Goal: Transaction & Acquisition: Purchase product/service

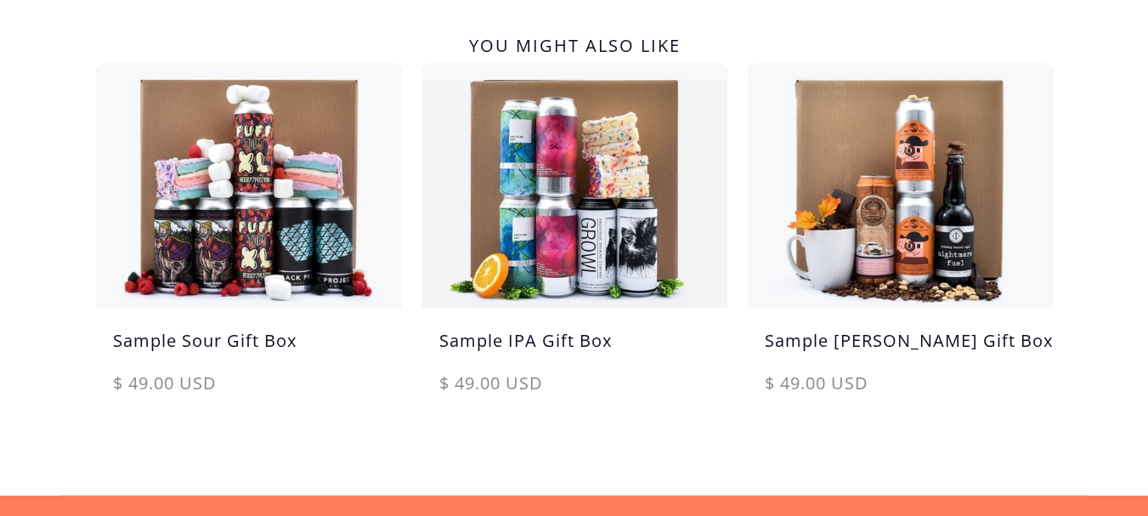
scroll to position [1019, 0]
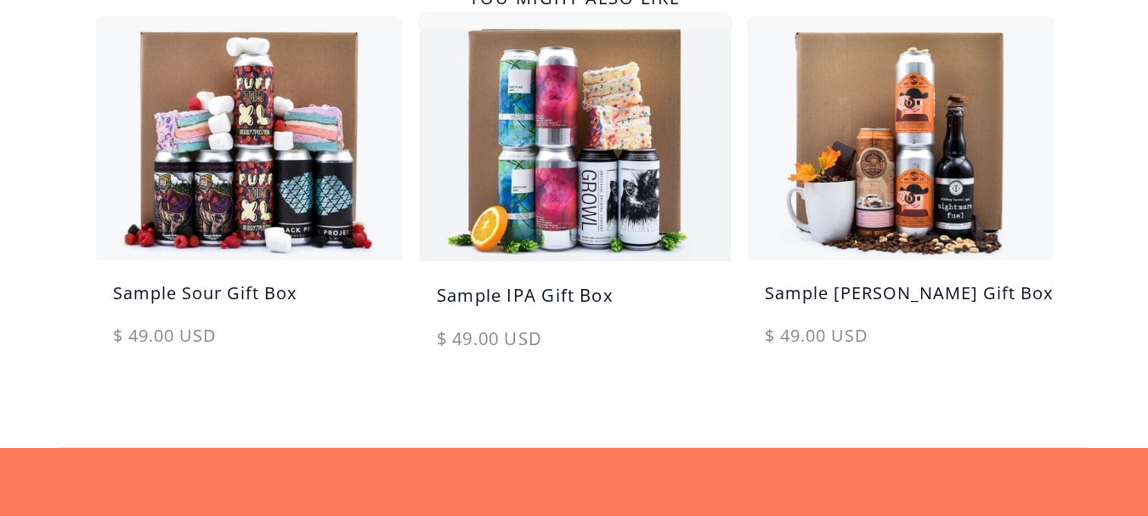
click at [543, 293] on h5 "Sample IPA Gift Box" at bounding box center [575, 303] width 312 height 43
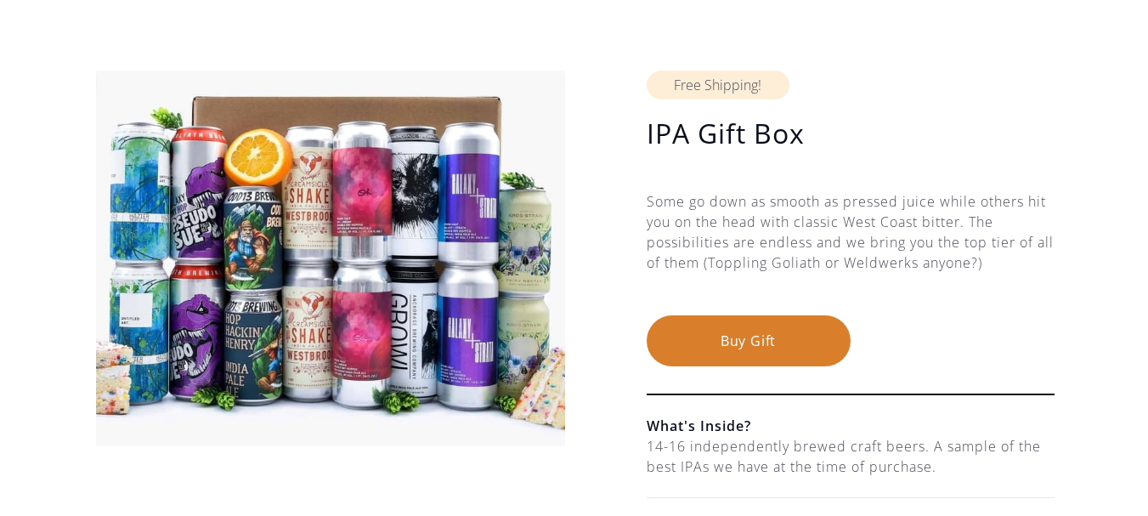
scroll to position [85, 0]
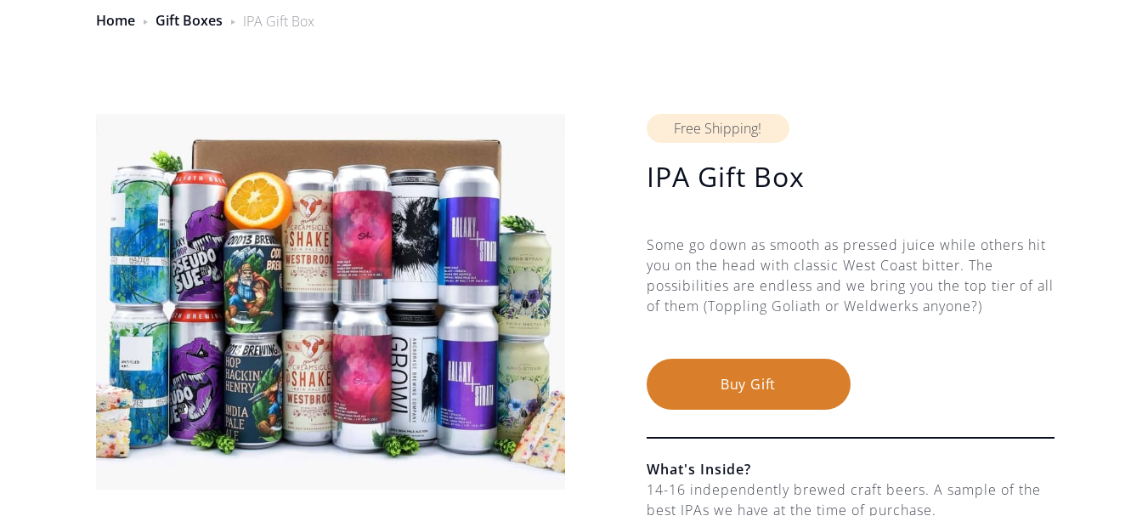
click at [768, 374] on button "Buy Gift" at bounding box center [749, 384] width 204 height 51
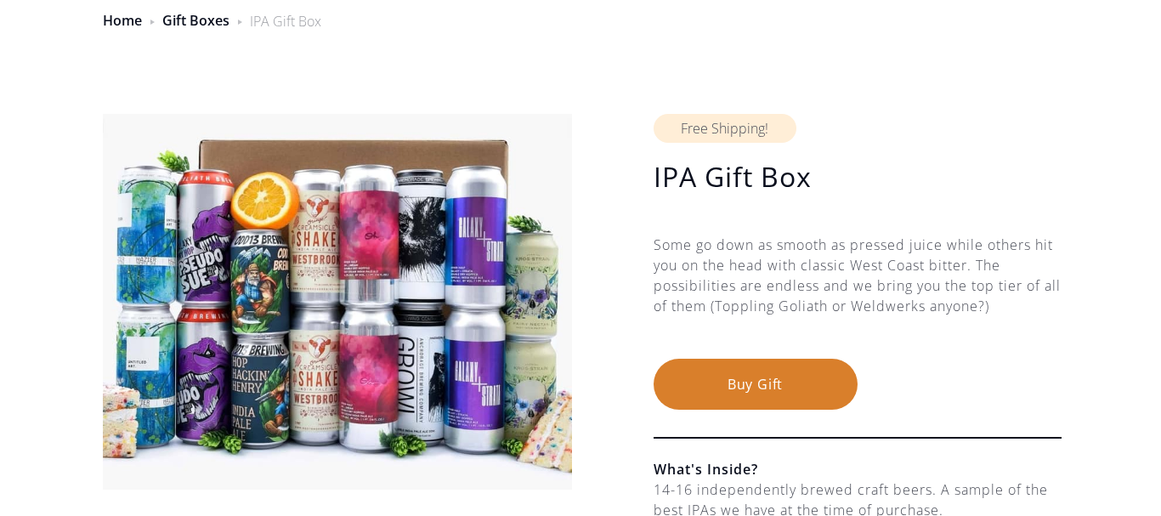
scroll to position [0, 0]
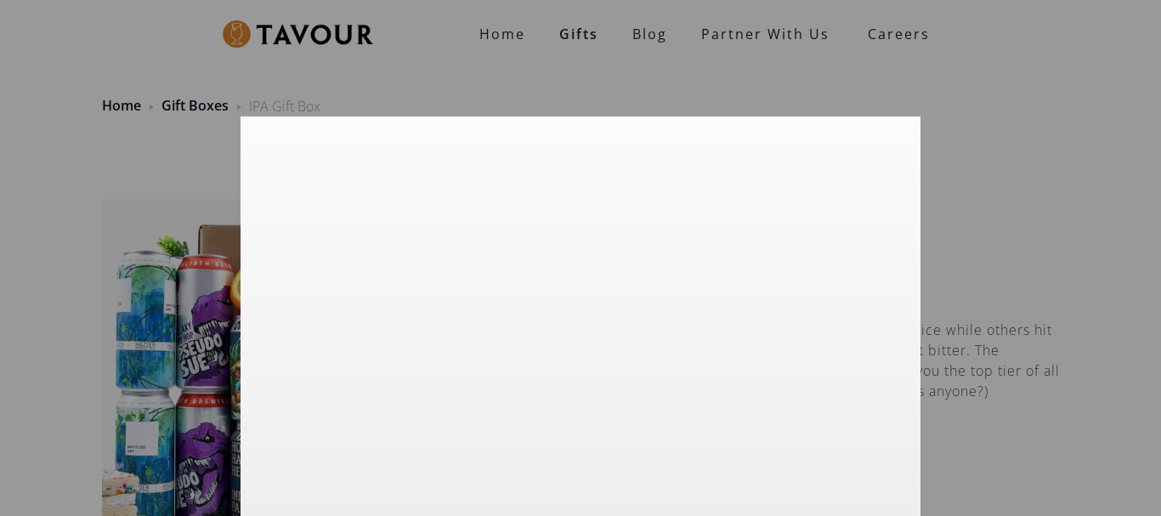
click at [1016, 175] on div at bounding box center [580, 258] width 1161 height 516
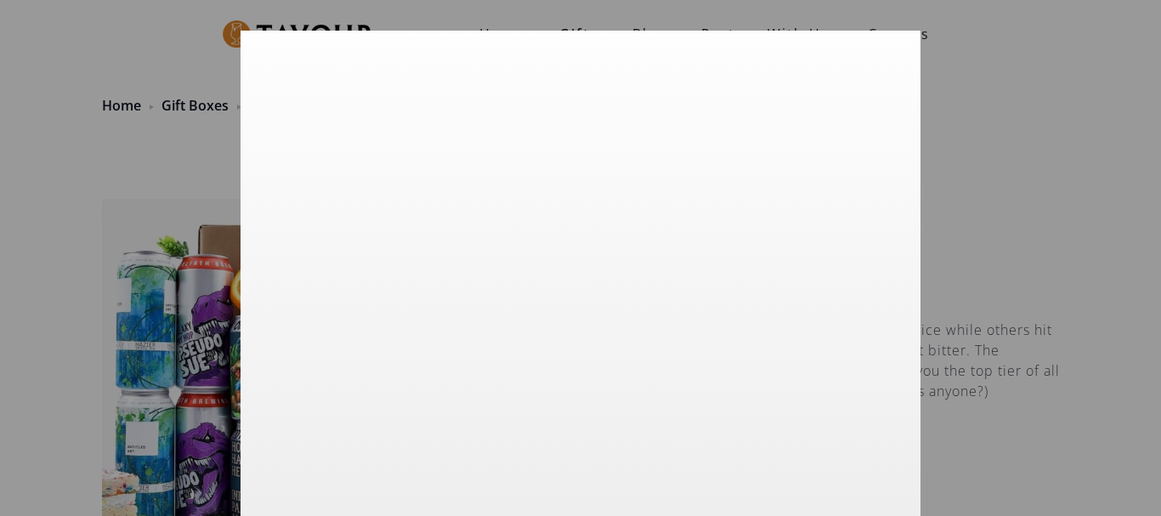
scroll to position [142, 0]
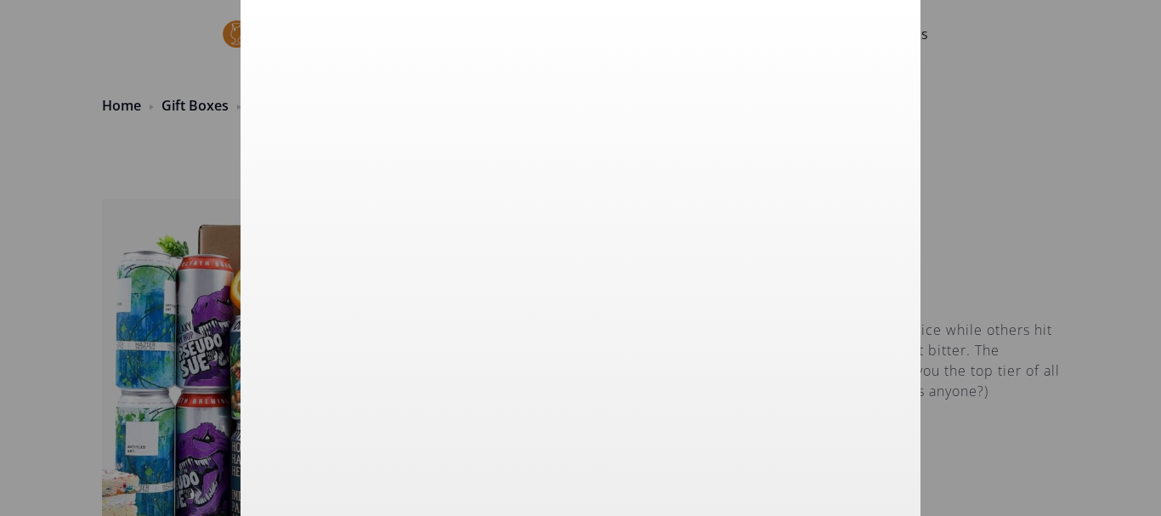
click at [1032, 266] on div at bounding box center [580, 258] width 1161 height 516
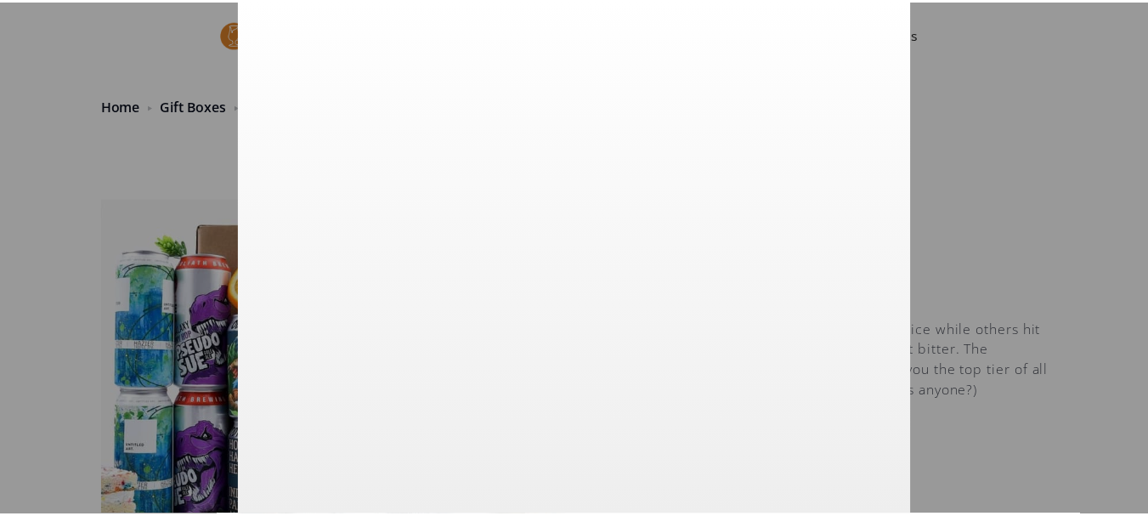
scroll to position [0, 0]
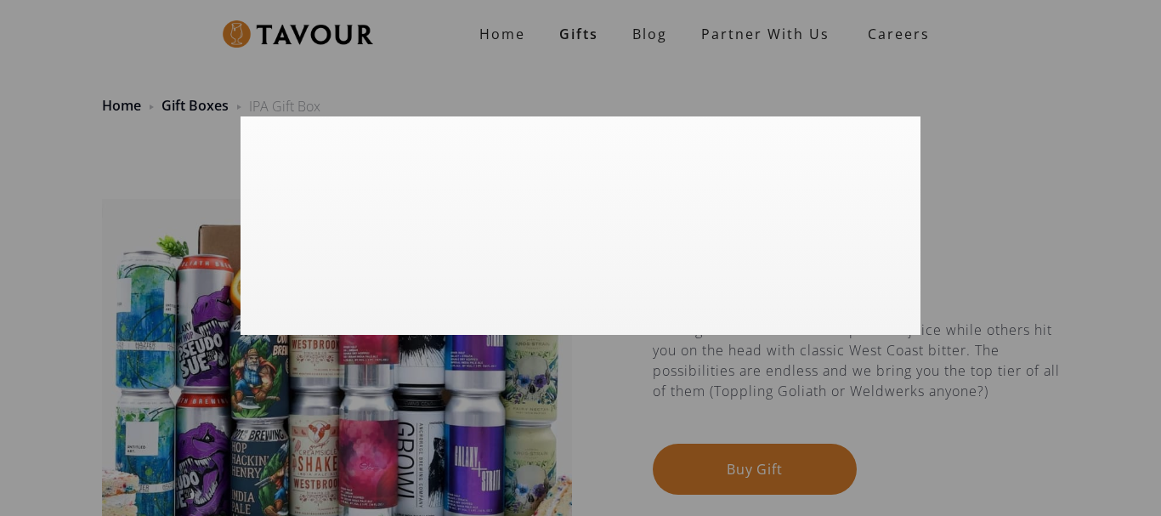
click at [580, 38] on div at bounding box center [580, 258] width 1161 height 516
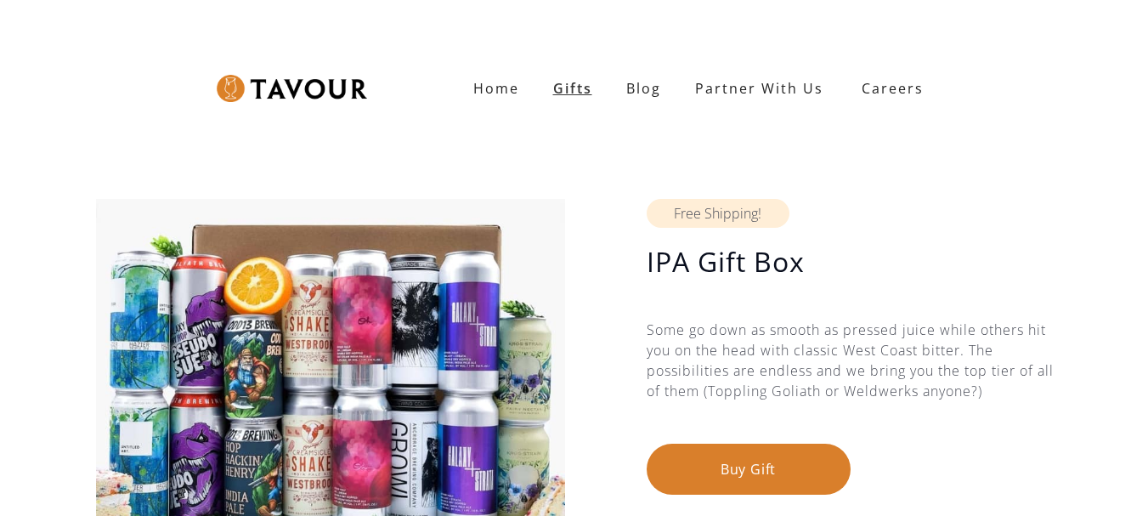
click at [569, 88] on link "Gifts" at bounding box center [572, 88] width 73 height 34
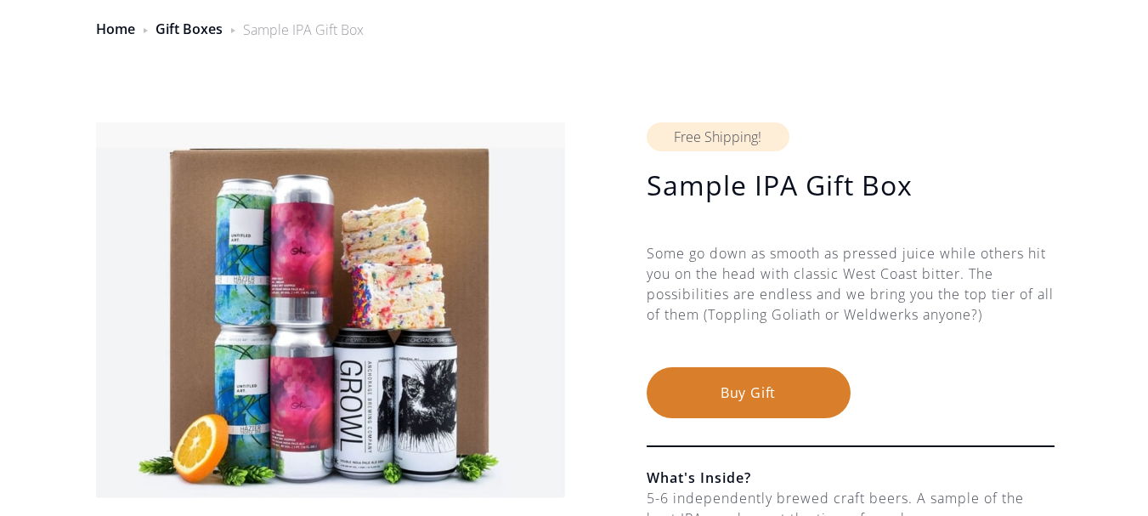
scroll to position [255, 0]
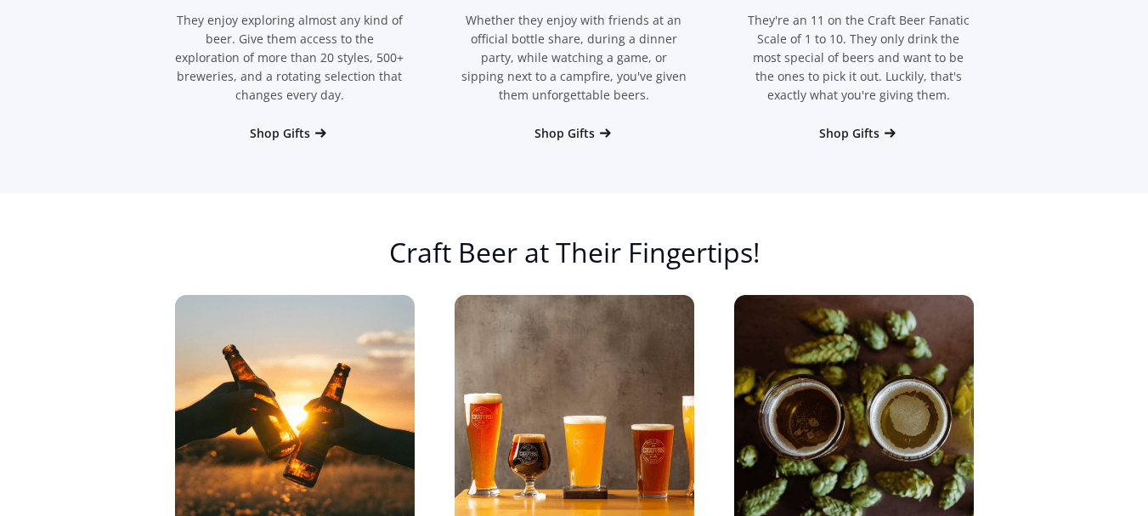
scroll to position [1104, 0]
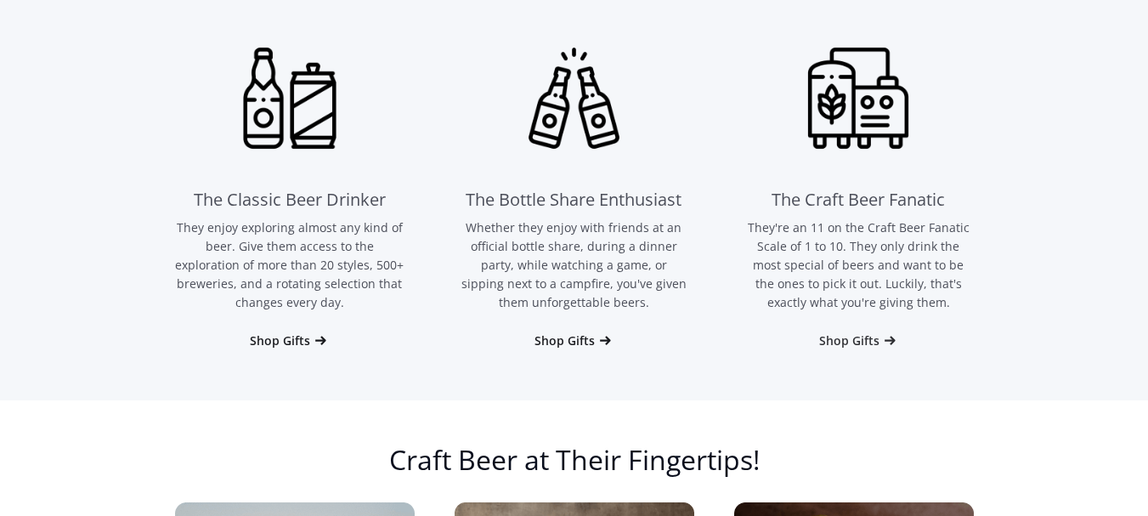
click at [861, 342] on div "Shop Gifts" at bounding box center [849, 340] width 60 height 17
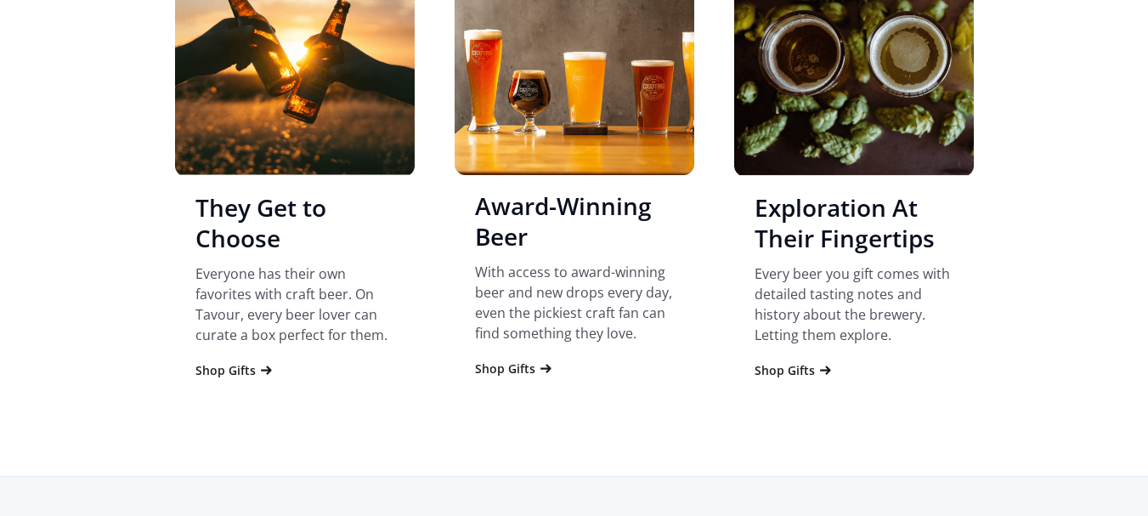
scroll to position [1679, 0]
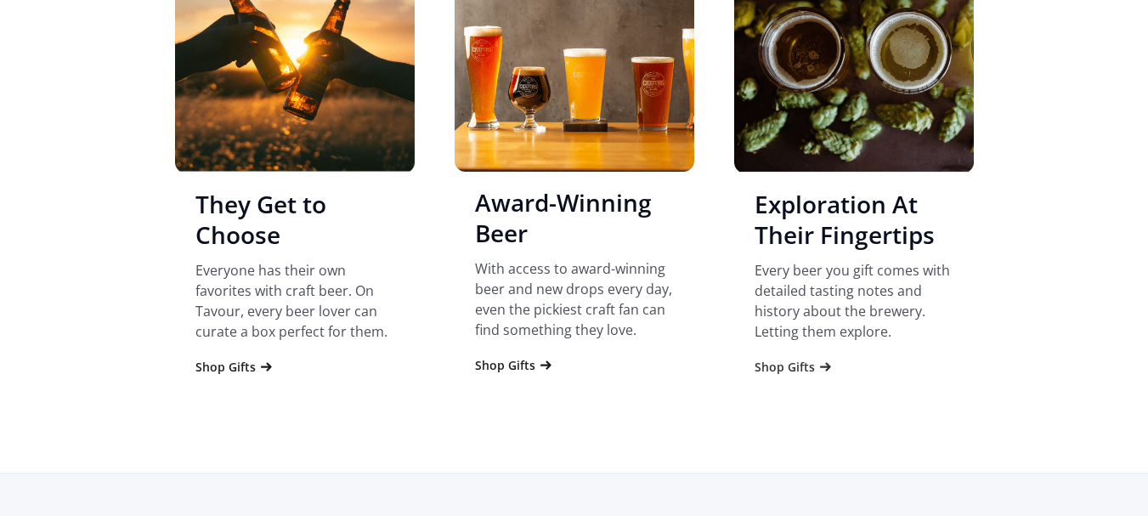
click at [780, 371] on div "Shop Gifts" at bounding box center [784, 367] width 60 height 17
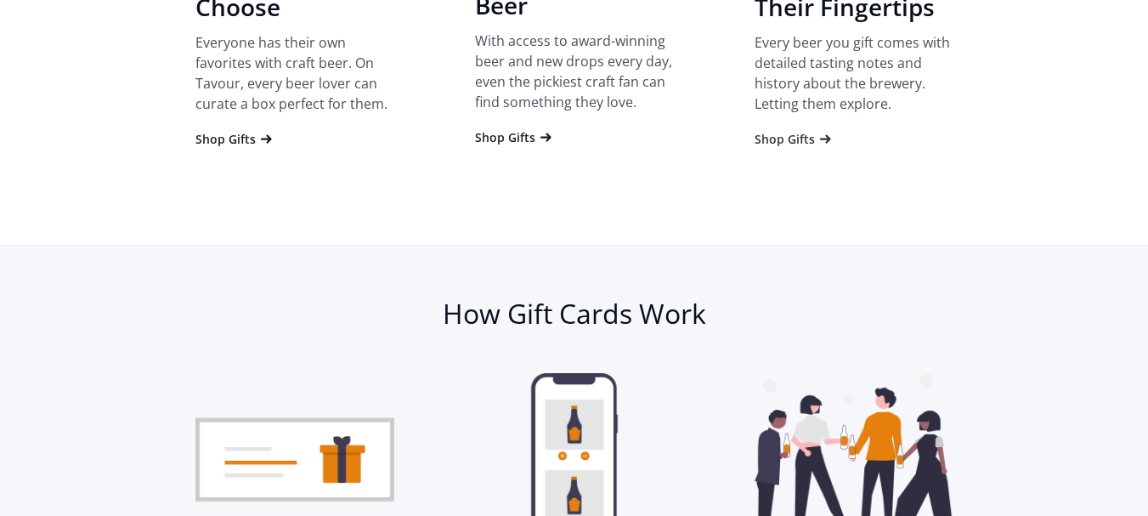
scroll to position [1731, 0]
